Goal: Task Accomplishment & Management: Use online tool/utility

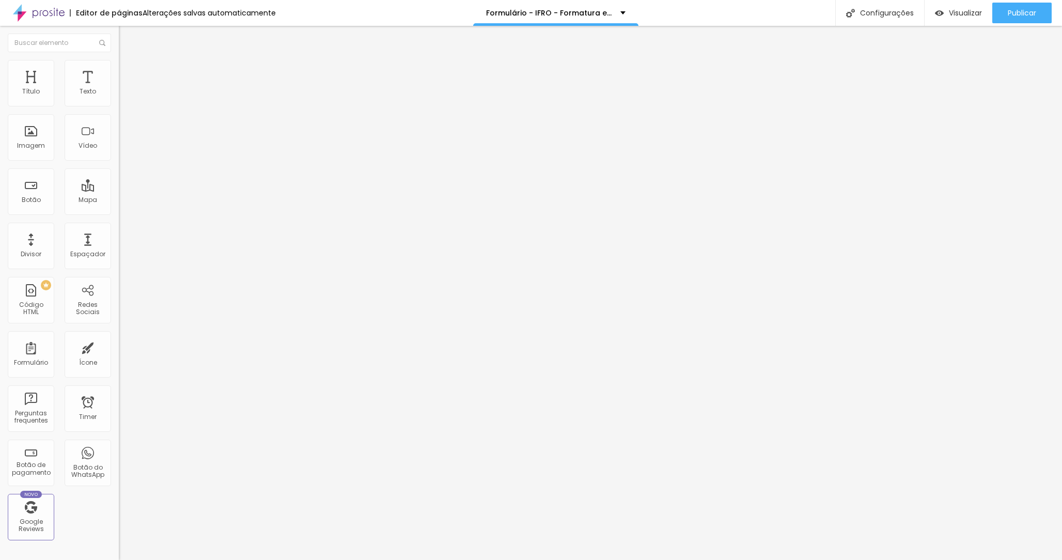
click at [119, 60] on li "Estilo" at bounding box center [178, 65] width 119 height 10
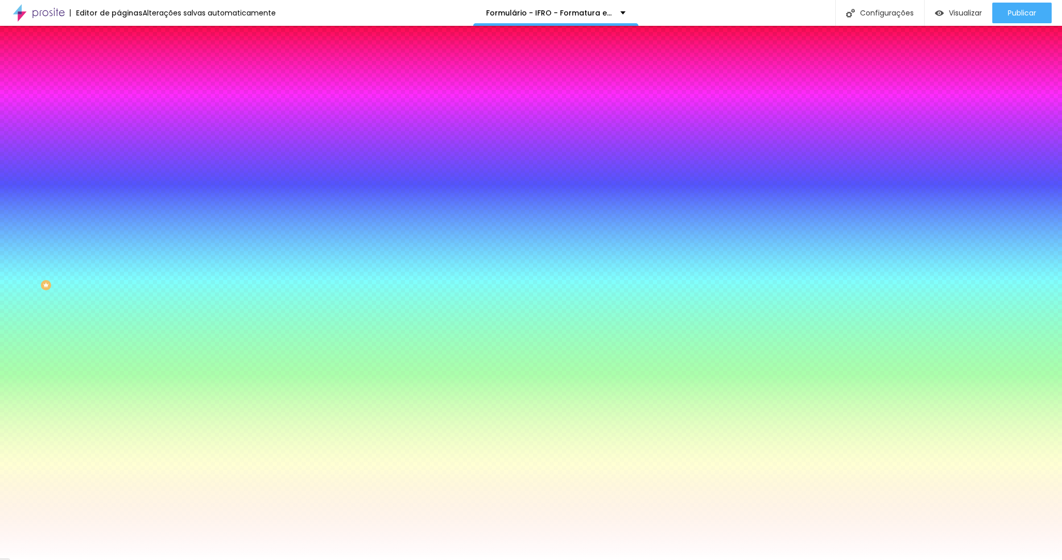
click at [128, 73] on span "Avançado" at bounding box center [145, 77] width 34 height 9
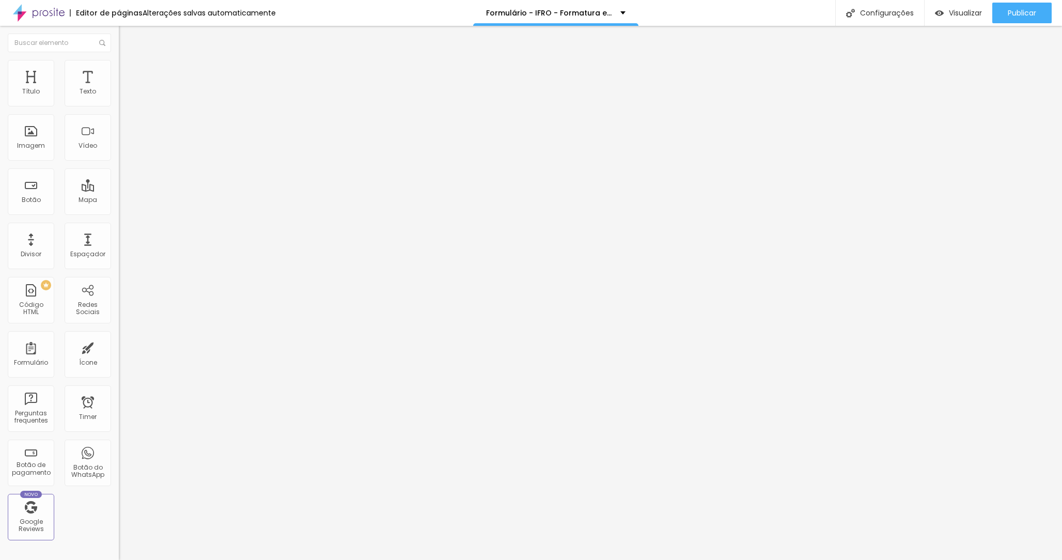
type input "20"
type input "15"
type input "10"
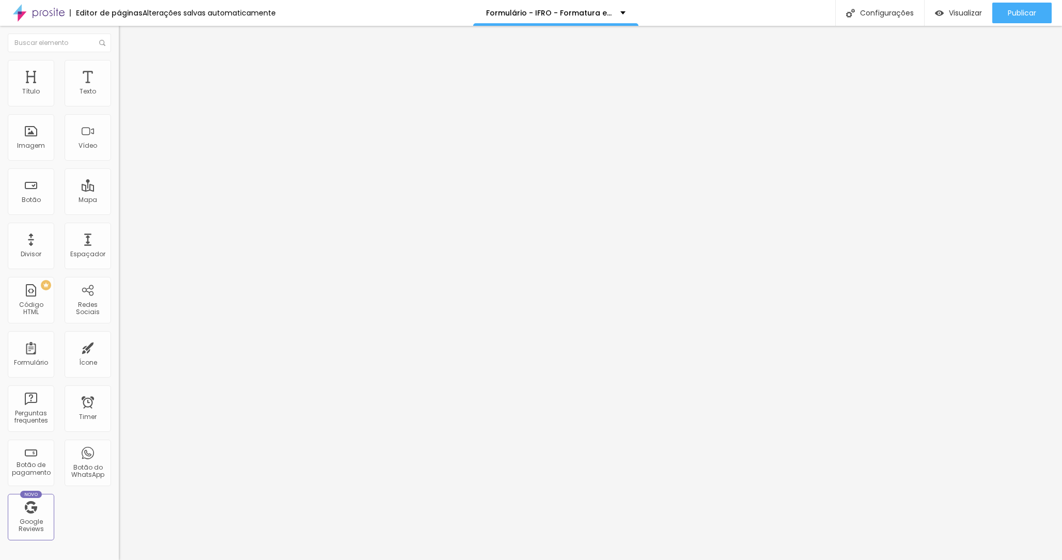
type input "10"
type input "15"
type input "20"
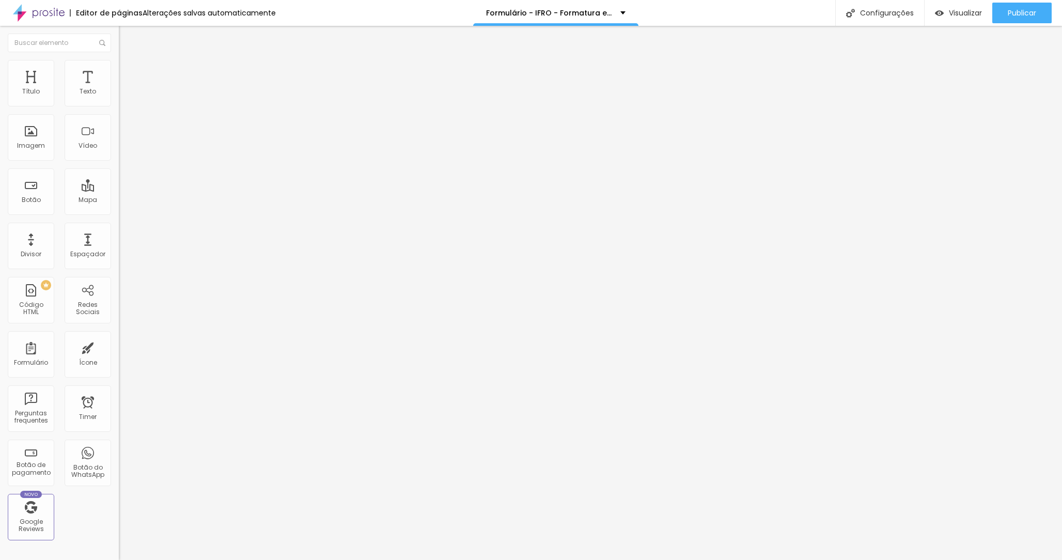
type input "25"
type input "30"
type input "35"
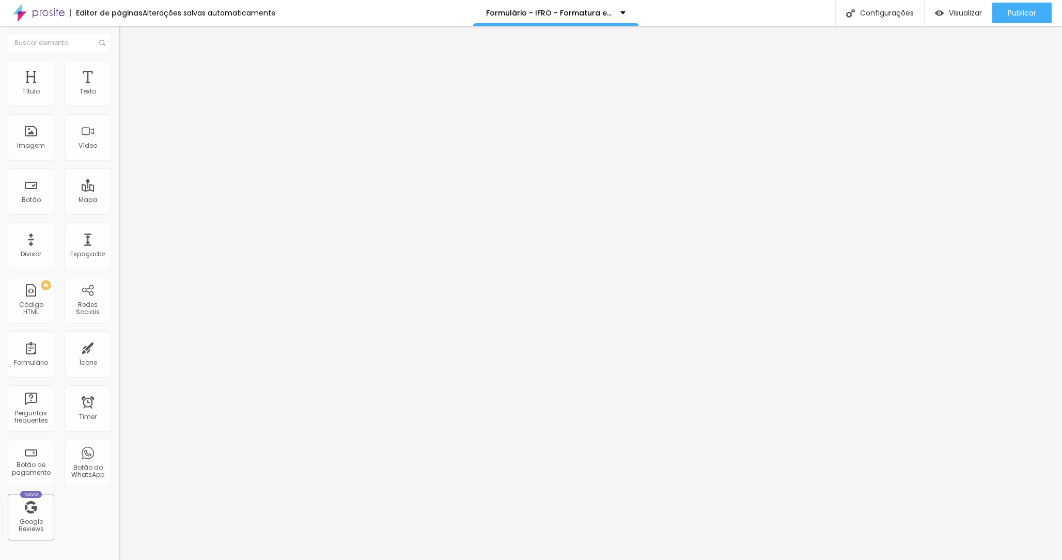
type input "35"
type input "40"
type input "45"
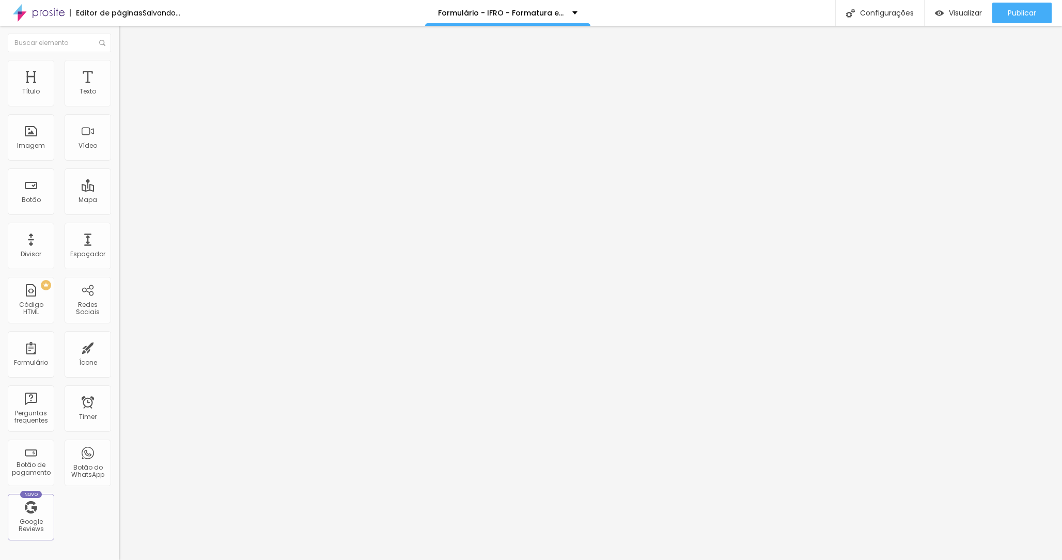
type input "50"
drag, startPoint x: 46, startPoint y: 101, endPoint x: 109, endPoint y: 103, distance: 63.0
type input "50"
click at [119, 200] on input "range" at bounding box center [152, 204] width 67 height 8
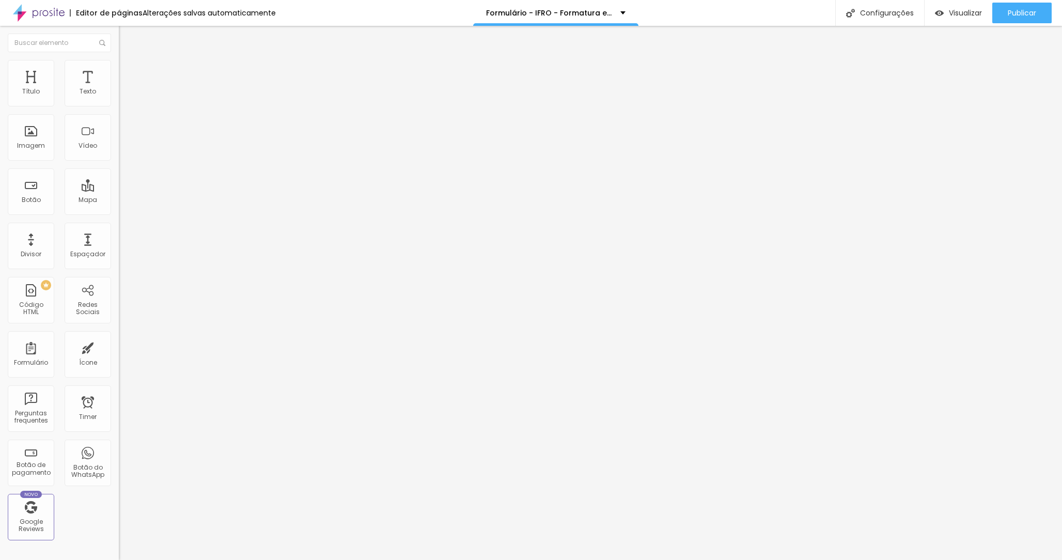
click at [119, 104] on img at bounding box center [122, 107] width 6 height 6
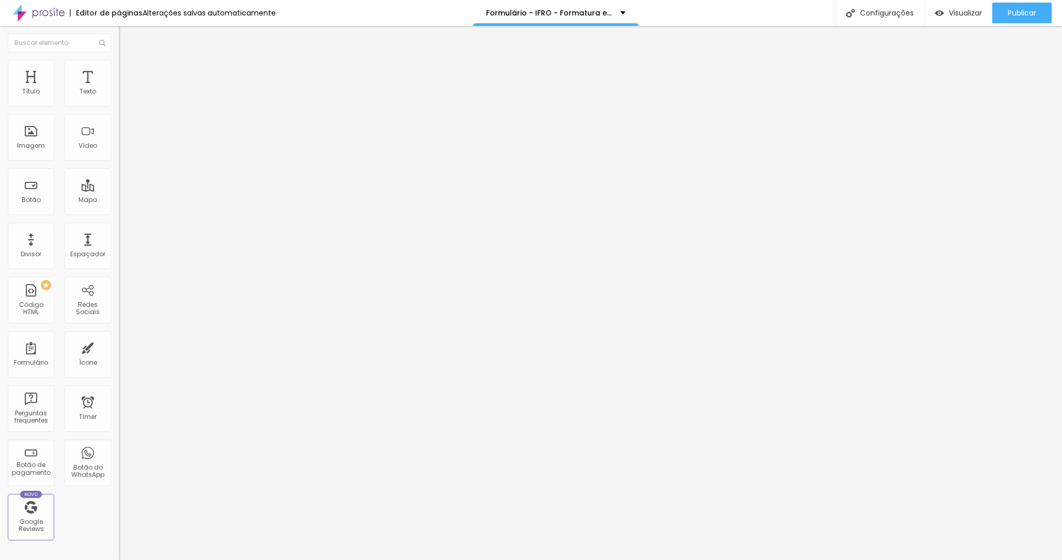
drag, startPoint x: 440, startPoint y: 350, endPoint x: 451, endPoint y: 356, distance: 12.8
type input "Parcelado no PIX - 6x (Agosto a [DATE])"
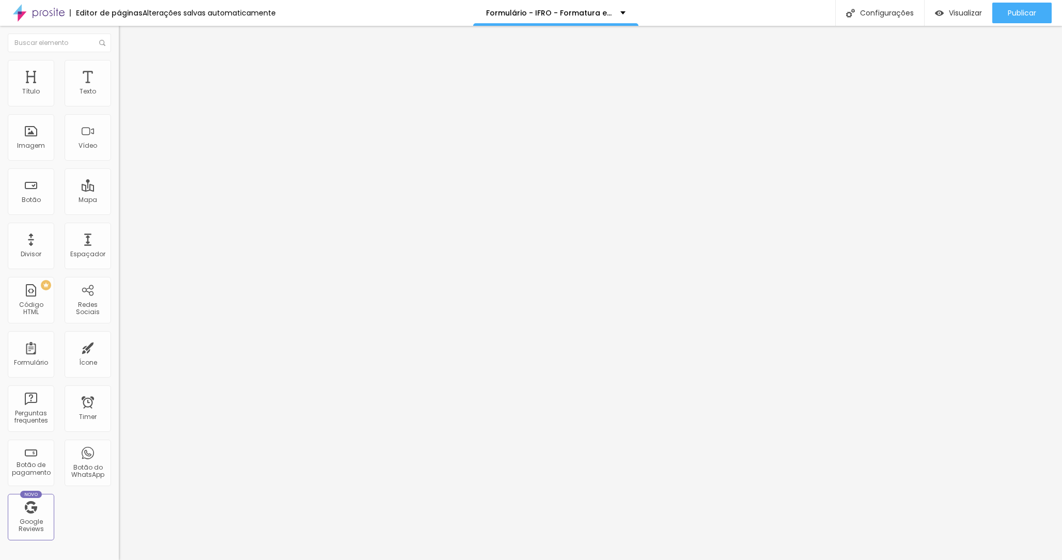
click at [1030, 9] on span "Publicar" at bounding box center [1022, 13] width 28 height 8
click at [952, 12] on span "Visualizar" at bounding box center [955, 13] width 33 height 8
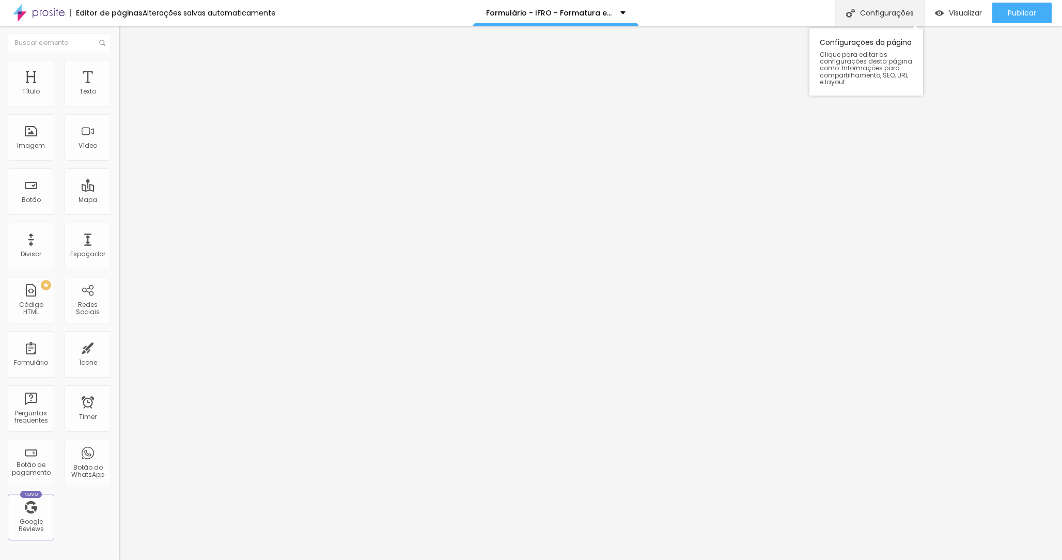
drag, startPoint x: 996, startPoint y: 13, endPoint x: 912, endPoint y: 0, distance: 85.7
click at [996, 13] on button "Publicar" at bounding box center [1021, 13] width 59 height 21
